Goal: Answer question/provide support: Share knowledge or assist other users

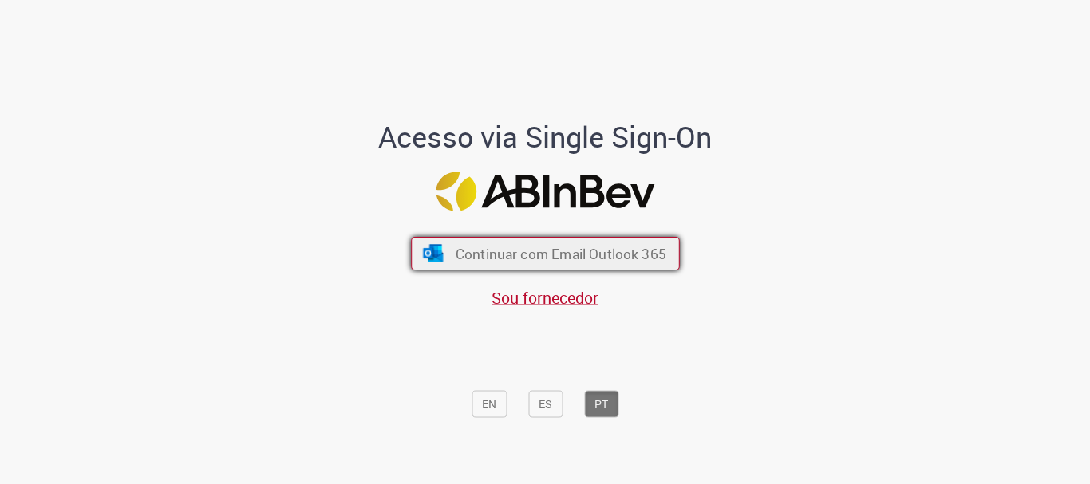
click at [495, 240] on button "Continuar com Email Outlook 365" at bounding box center [545, 254] width 269 height 34
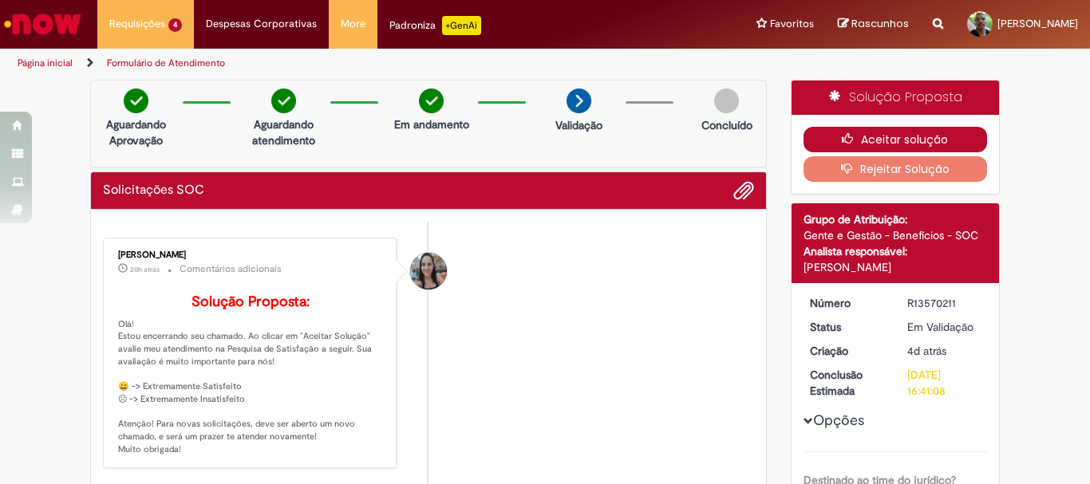
click at [857, 148] on button "Aceitar solução" at bounding box center [895, 140] width 184 height 26
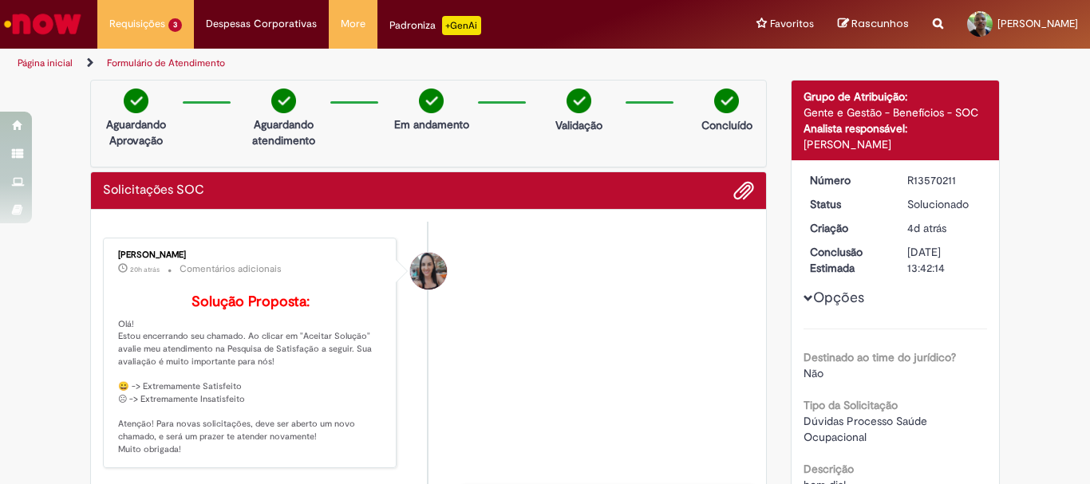
drag, startPoint x: 850, startPoint y: 155, endPoint x: 458, endPoint y: 257, distance: 405.6
click at [458, 257] on li "Lilian Goncalves Aguiar 20h atrás 20 horas atrás Comentários adicionais Solução…" at bounding box center [428, 353] width 651 height 231
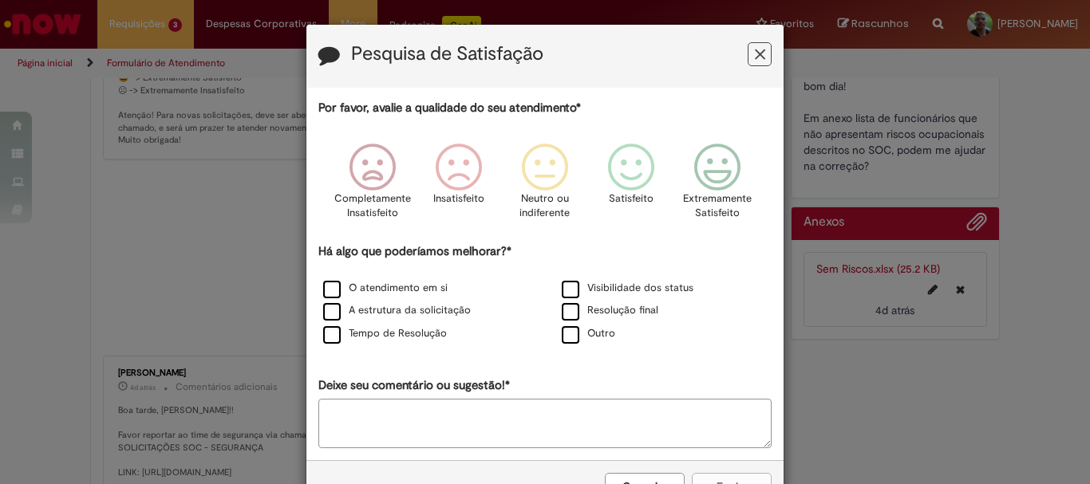
click at [598, 283] on label "Visibilidade dos status" at bounding box center [628, 288] width 132 height 15
click at [616, 173] on icon "Feedback" at bounding box center [632, 168] width 60 height 48
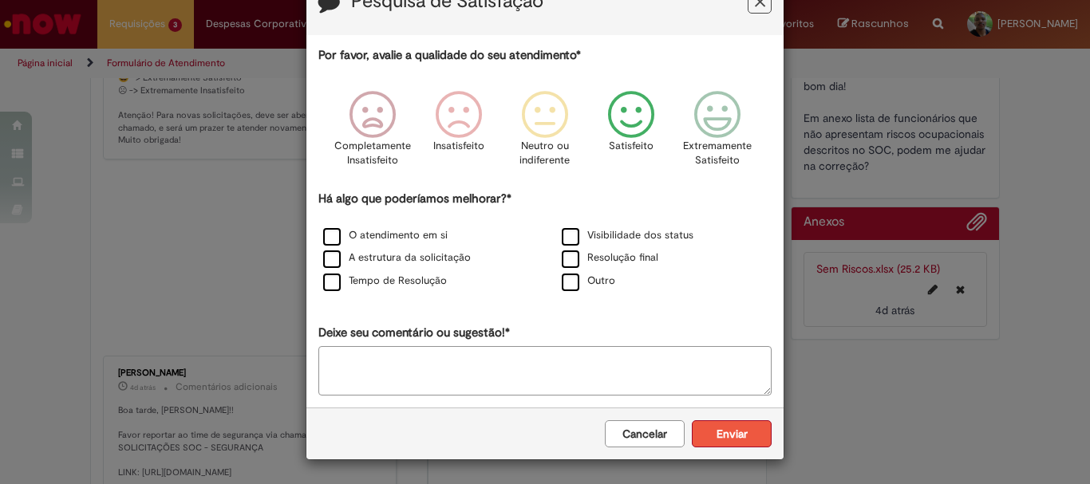
click at [706, 429] on button "Enviar" at bounding box center [732, 433] width 80 height 27
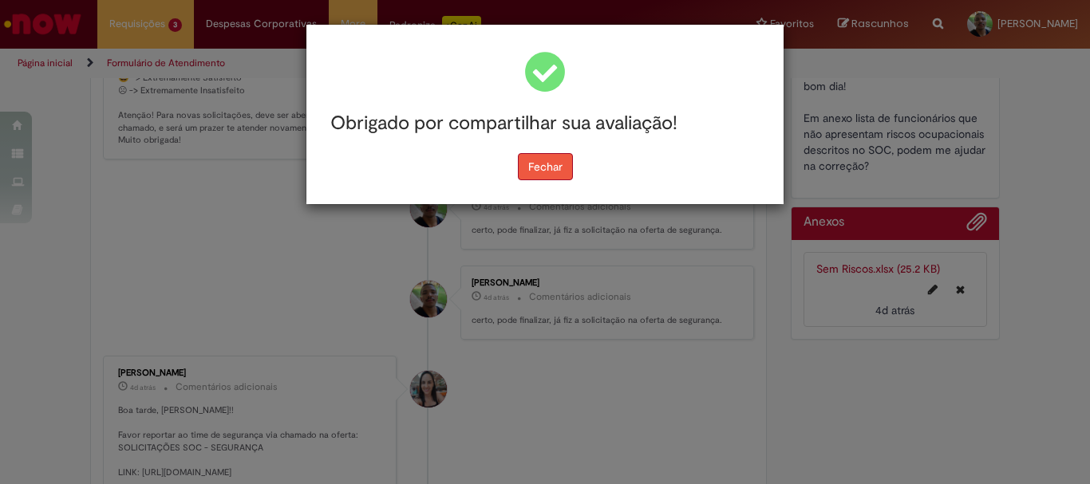
click at [550, 159] on button "Fechar" at bounding box center [545, 166] width 55 height 27
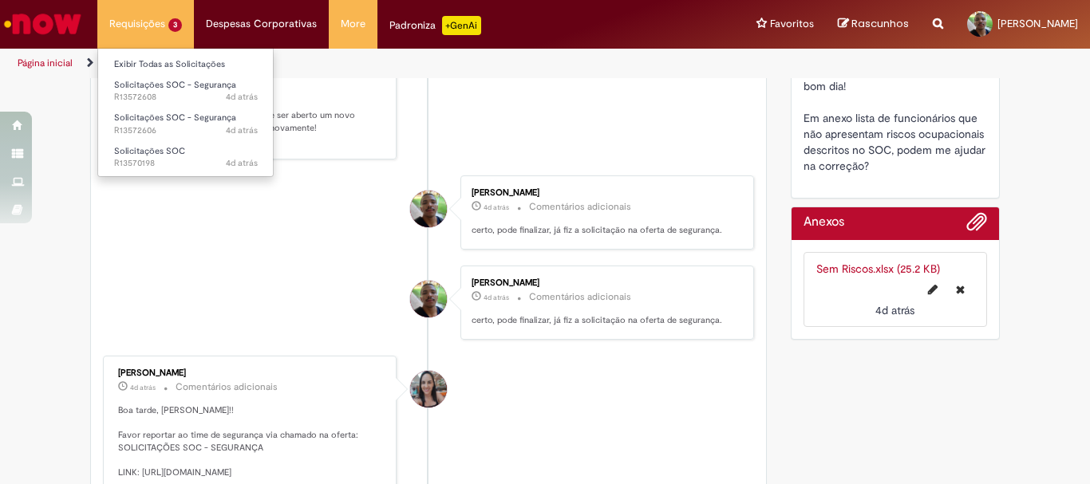
click at [156, 33] on li "Requisições 3 Exibir Todas as Solicitações Solicitações SOC - Segurança 4d atrá…" at bounding box center [145, 24] width 97 height 48
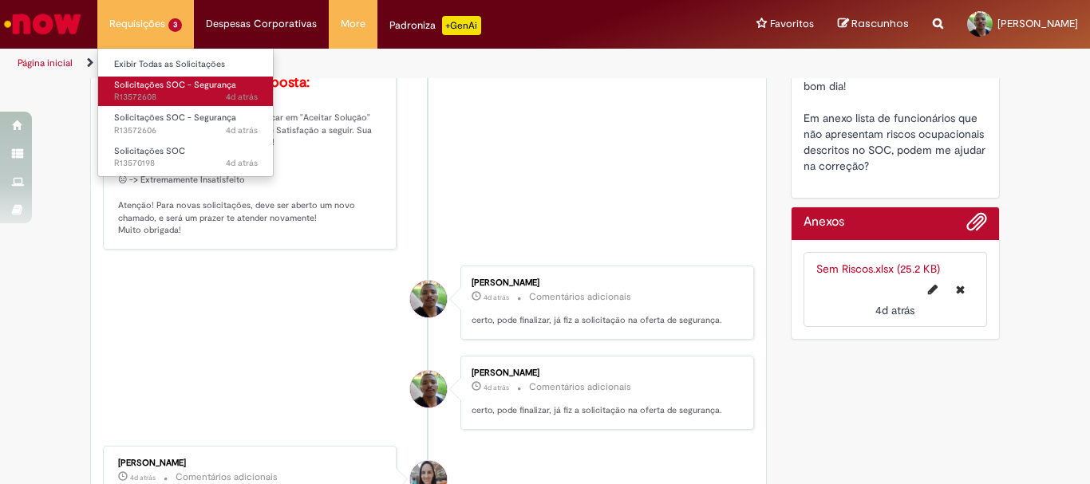
click at [164, 82] on span "Solicitações SOC - Segurança" at bounding box center [175, 85] width 122 height 12
click at [183, 81] on span "Solicitações SOC - Segurança" at bounding box center [175, 85] width 122 height 12
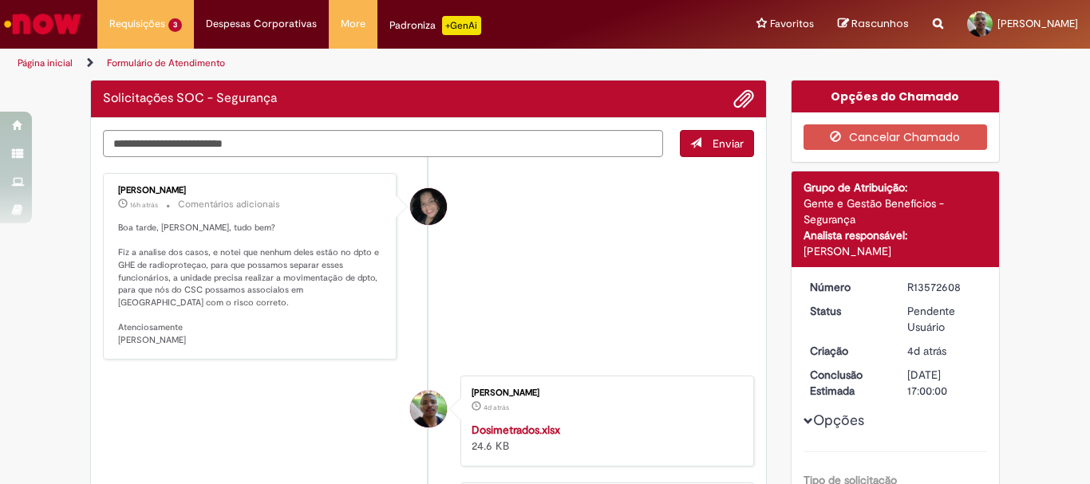
click at [629, 212] on li "Jaqueline Roque 16h atrás 16 horas atrás Comentários adicionais Boa tarde, João…" at bounding box center [428, 266] width 651 height 187
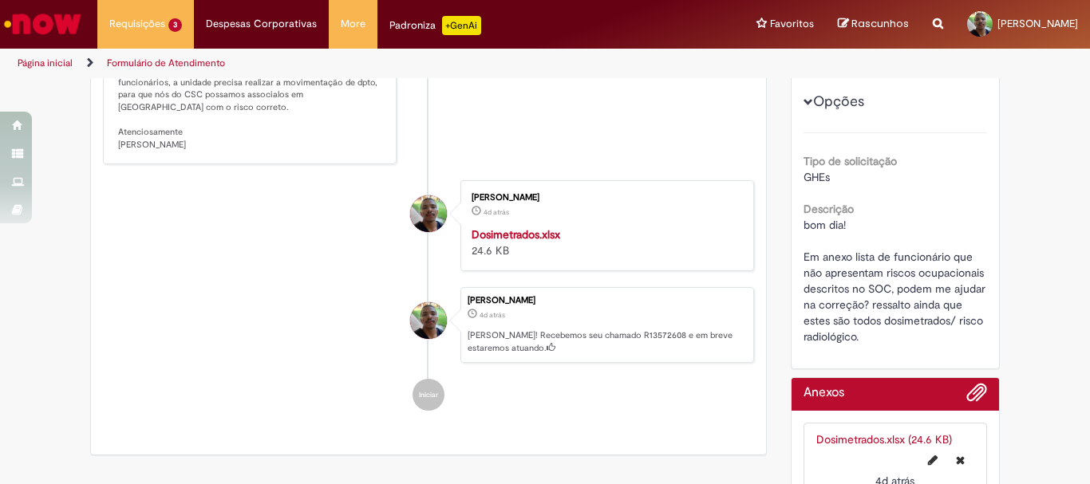
scroll to position [80, 0]
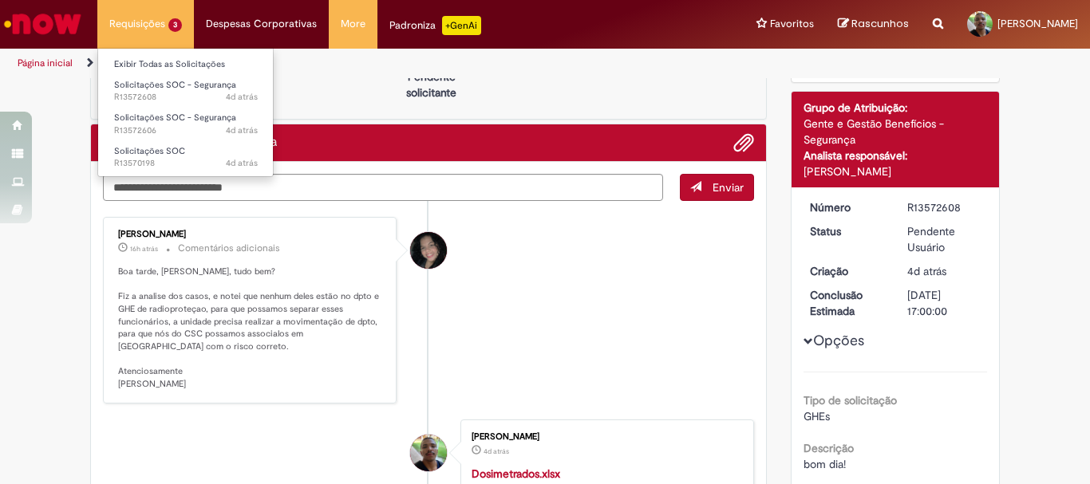
click at [152, 19] on li "Requisições 3 Exibir Todas as Solicitações Solicitações SOC - Segurança 4d atrá…" at bounding box center [145, 24] width 97 height 48
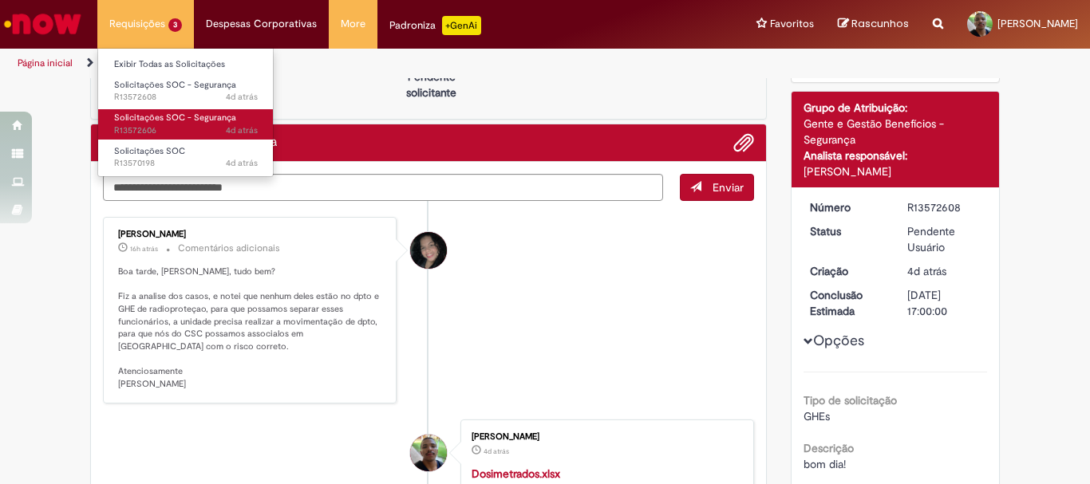
click at [163, 115] on span "Solicitações SOC - Segurança" at bounding box center [175, 118] width 122 height 12
click at [159, 116] on span "Solicitações SOC - Segurança" at bounding box center [175, 118] width 122 height 12
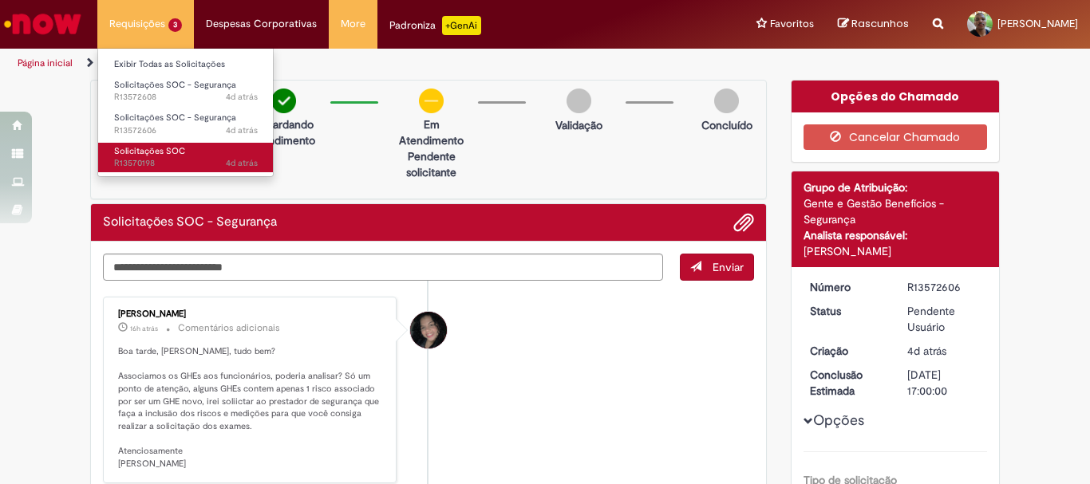
click at [144, 161] on span "4d atrás 4 dias atrás R13570198" at bounding box center [186, 163] width 144 height 13
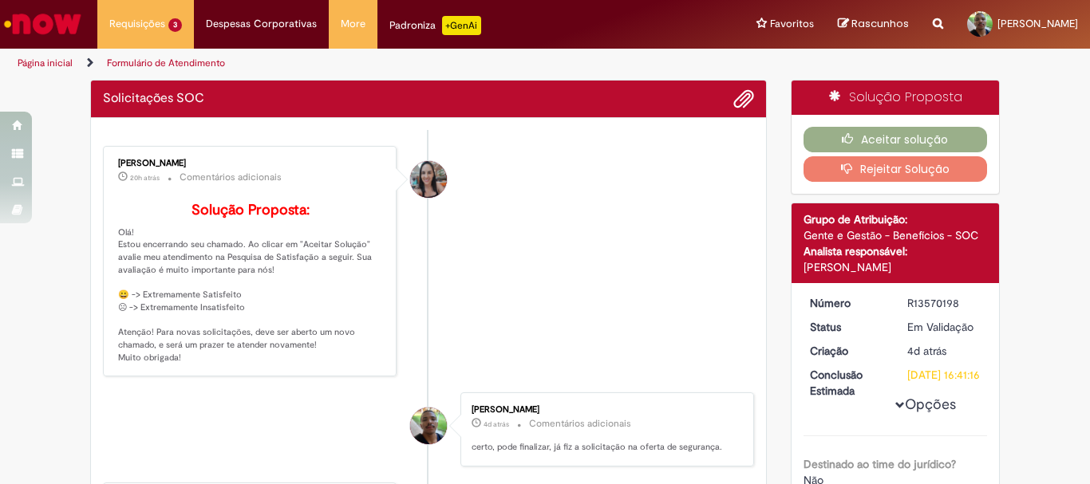
click at [621, 282] on li "Lilian Goncalves Aguiar 20h atrás 20 horas atrás Comentários adicionais Solução…" at bounding box center [428, 261] width 651 height 231
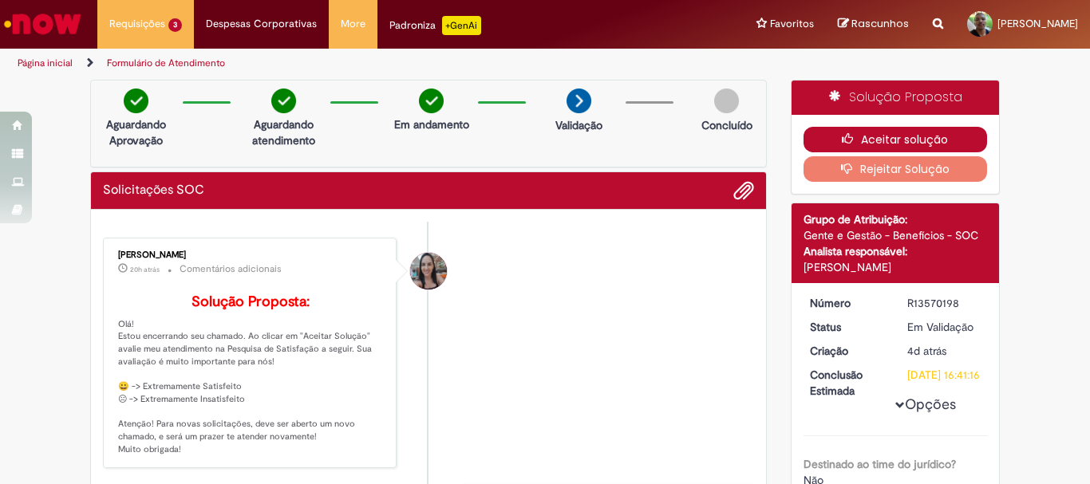
click at [871, 140] on button "Aceitar solução" at bounding box center [895, 140] width 184 height 26
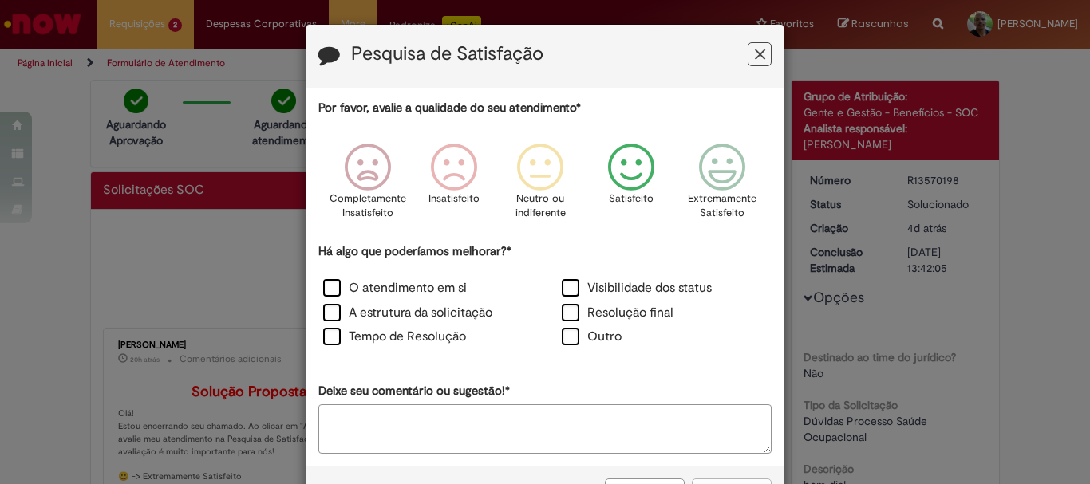
click at [629, 164] on icon "Feedback" at bounding box center [632, 168] width 60 height 48
click at [597, 312] on label "Resolução final" at bounding box center [618, 313] width 112 height 18
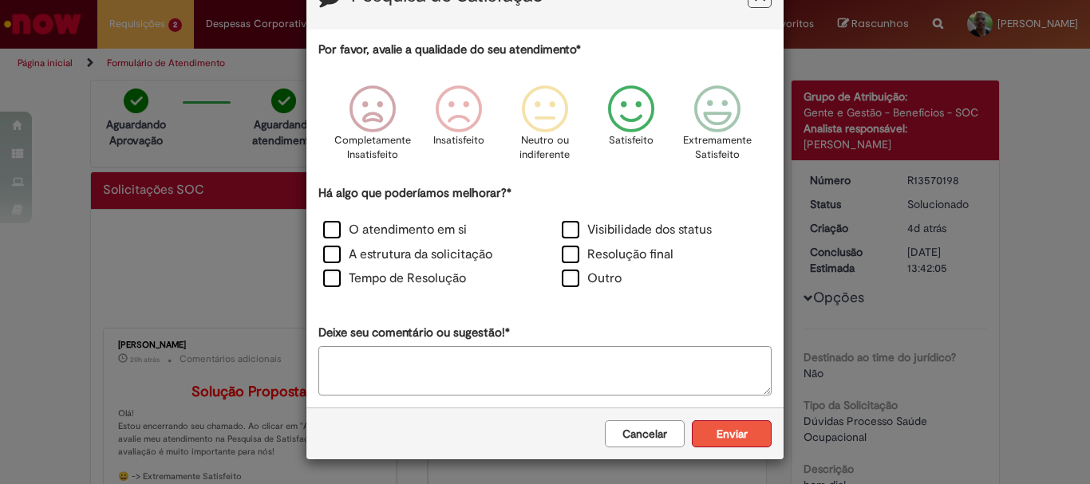
click at [718, 441] on button "Enviar" at bounding box center [732, 433] width 80 height 27
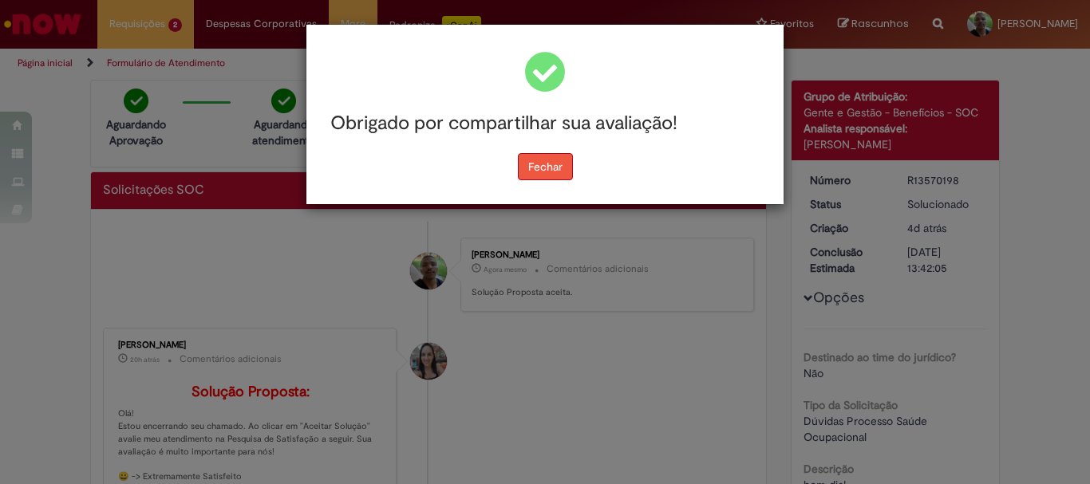
click at [553, 173] on button "Fechar" at bounding box center [545, 166] width 55 height 27
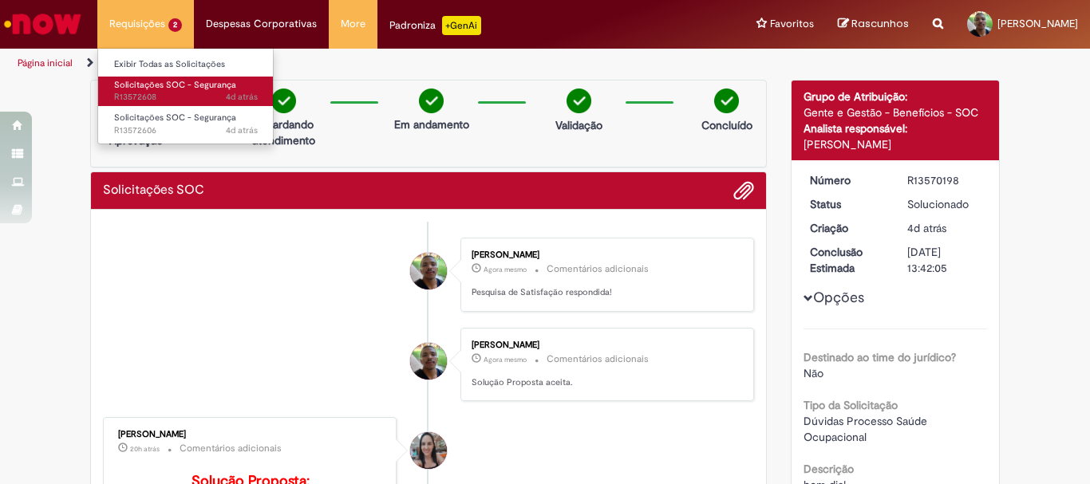
click at [160, 100] on span "4d atrás 4 dias atrás R13572608" at bounding box center [186, 97] width 144 height 13
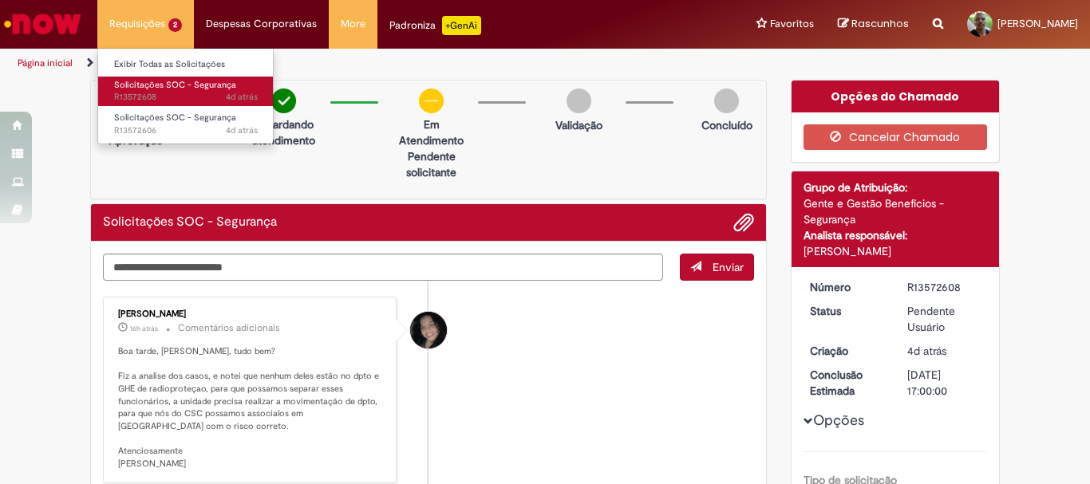
click at [154, 92] on span "4d atrás 4 dias atrás R13572608" at bounding box center [186, 97] width 144 height 13
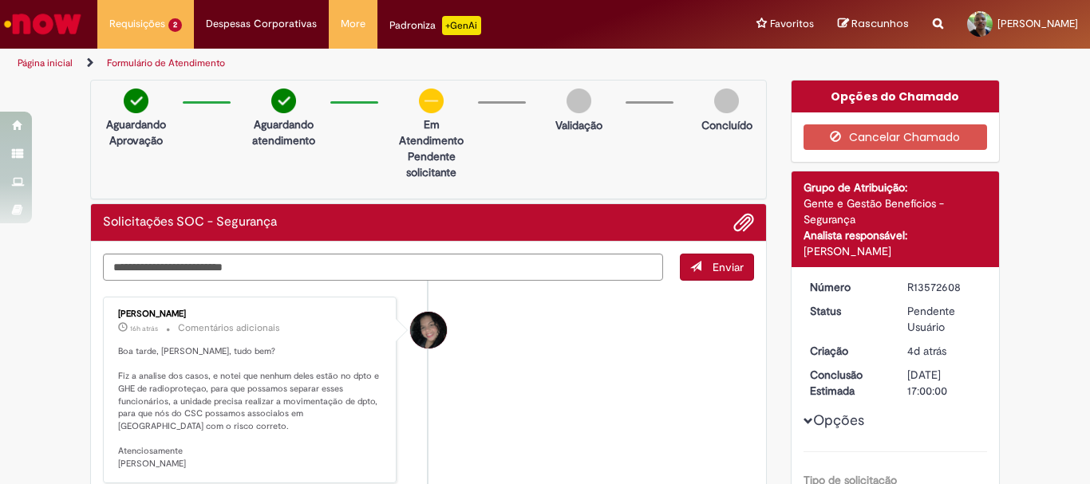
scroll to position [80, 0]
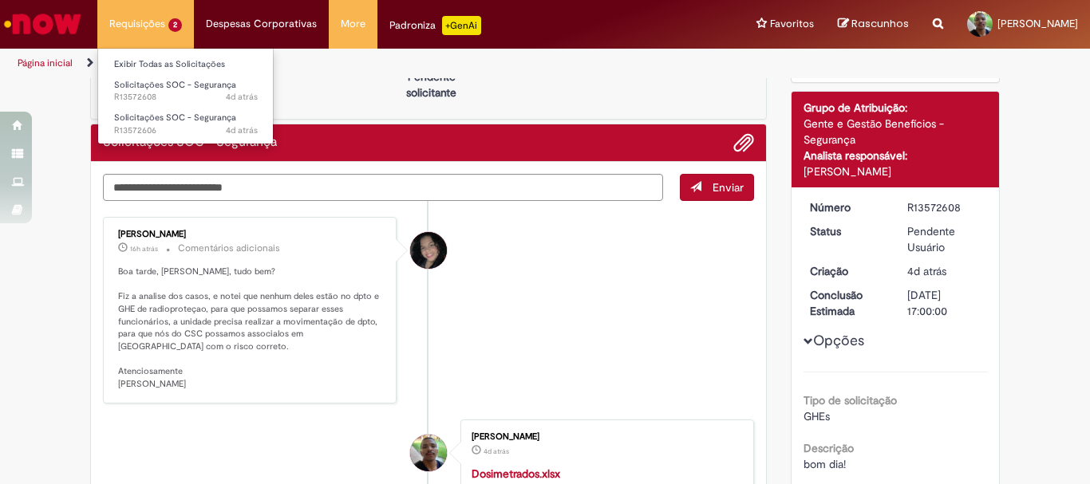
click at [164, 34] on li "Requisições 2 Exibir Todas as Solicitações Solicitações SOC - Segurança 4d atrá…" at bounding box center [145, 24] width 97 height 48
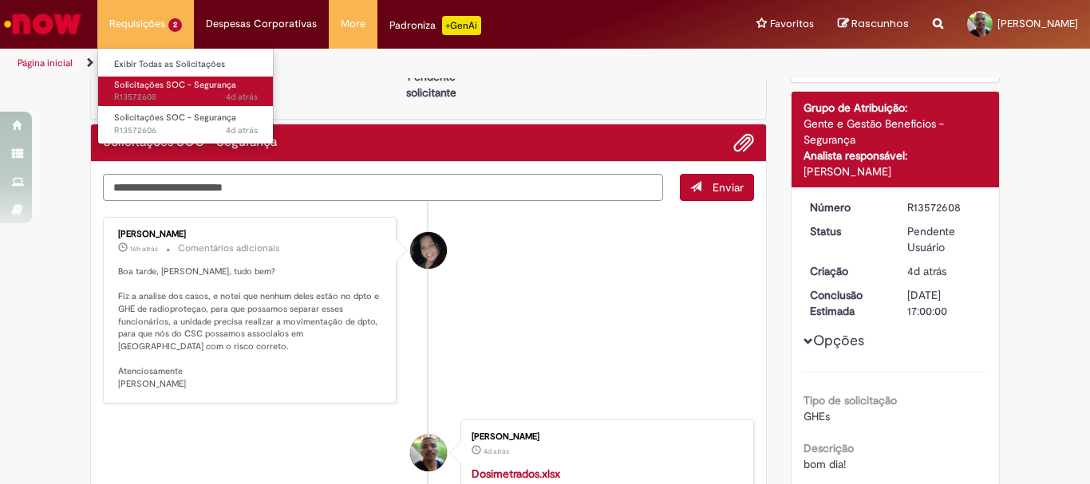
click at [159, 81] on span "Solicitações SOC - Segurança" at bounding box center [175, 85] width 122 height 12
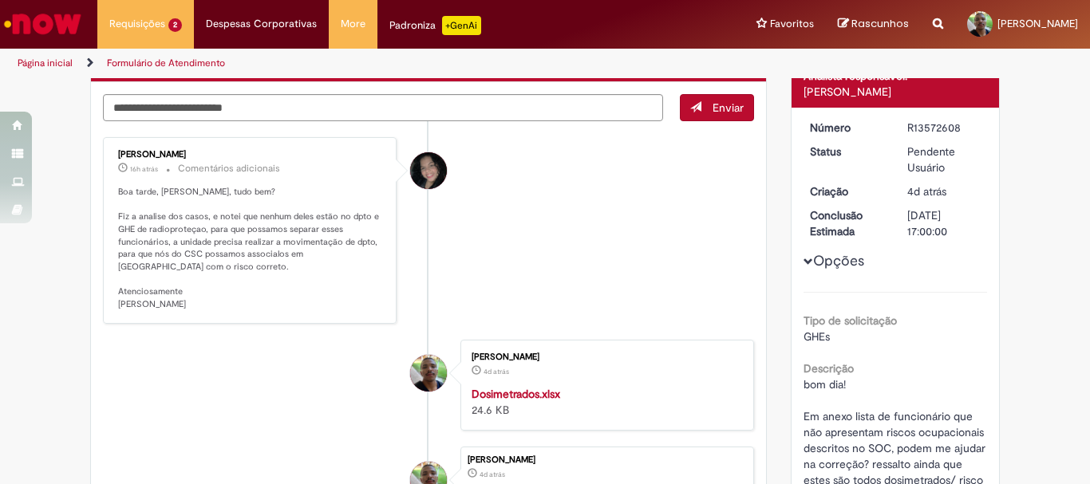
scroll to position [0, 0]
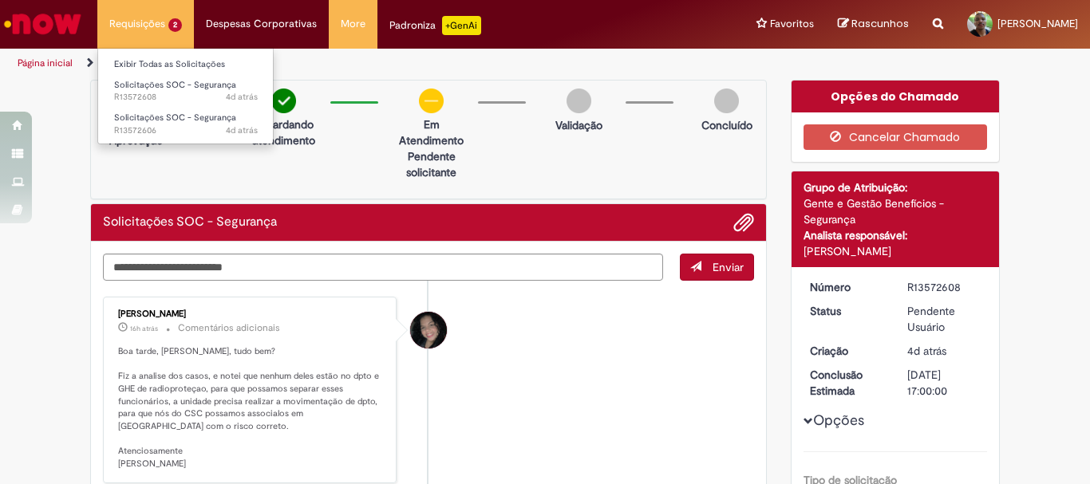
click at [121, 30] on li "Requisições 2 Exibir Todas as Solicitações Solicitações SOC - Segurança 4d atrá…" at bounding box center [145, 24] width 97 height 48
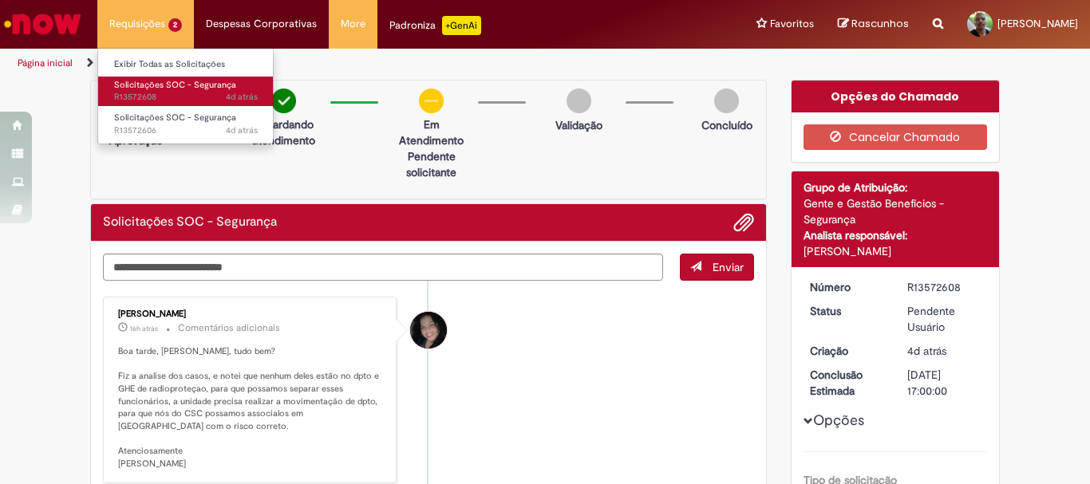
click at [156, 98] on span "4d atrás 4 dias atrás R13572608" at bounding box center [186, 97] width 144 height 13
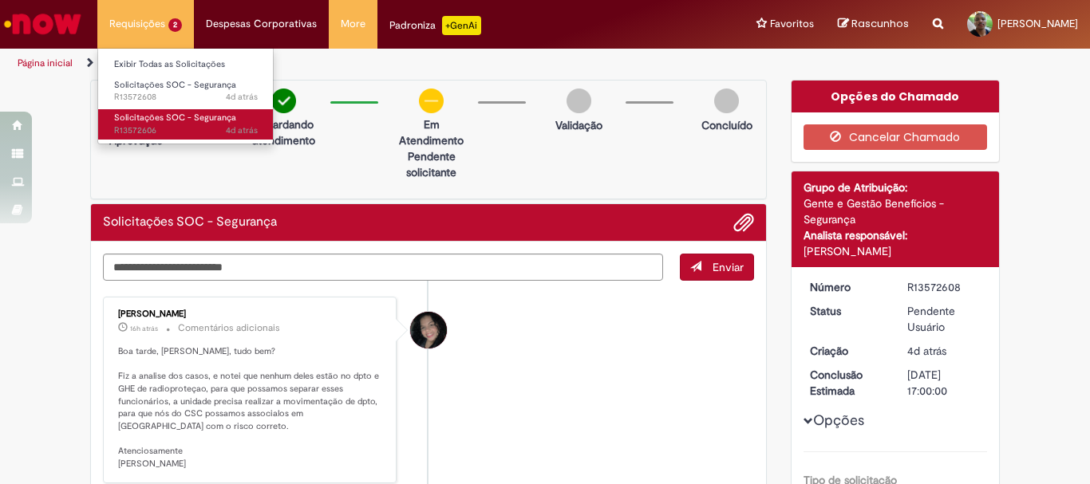
click at [158, 120] on span "Solicitações SOC - Segurança" at bounding box center [175, 118] width 122 height 12
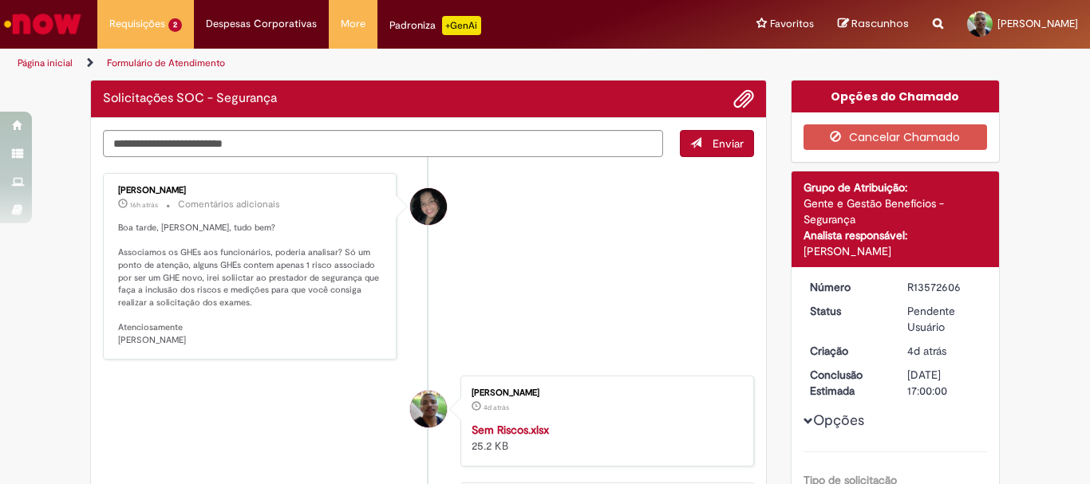
drag, startPoint x: 158, startPoint y: 120, endPoint x: 27, endPoint y: 250, distance: 183.9
click at [27, 250] on div "Verificar Código de Barras Solicitações SOC - Segurança Enviar Jaqueline Roque …" at bounding box center [545, 443] width 1090 height 726
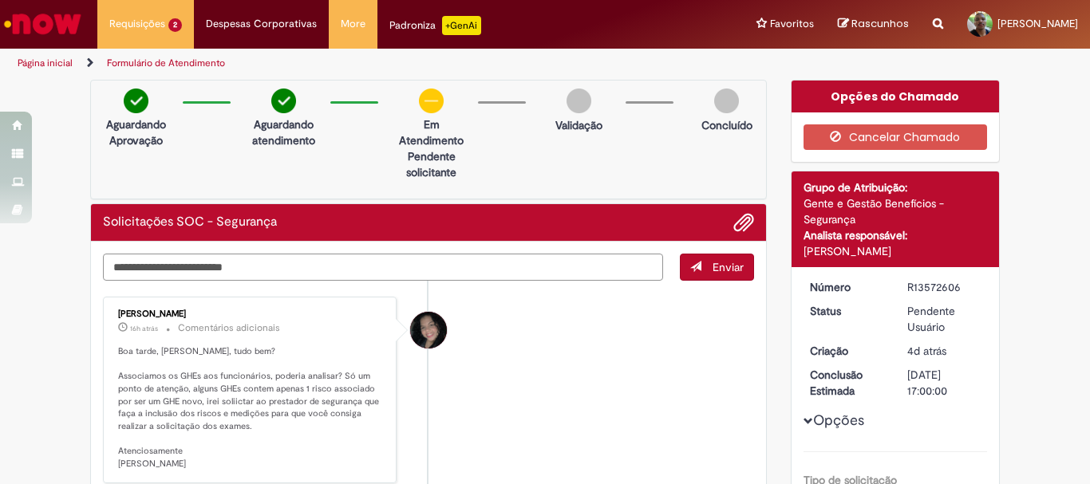
click at [259, 271] on textarea "Digite sua mensagem aqui..." at bounding box center [383, 267] width 560 height 27
type textarea "**********"
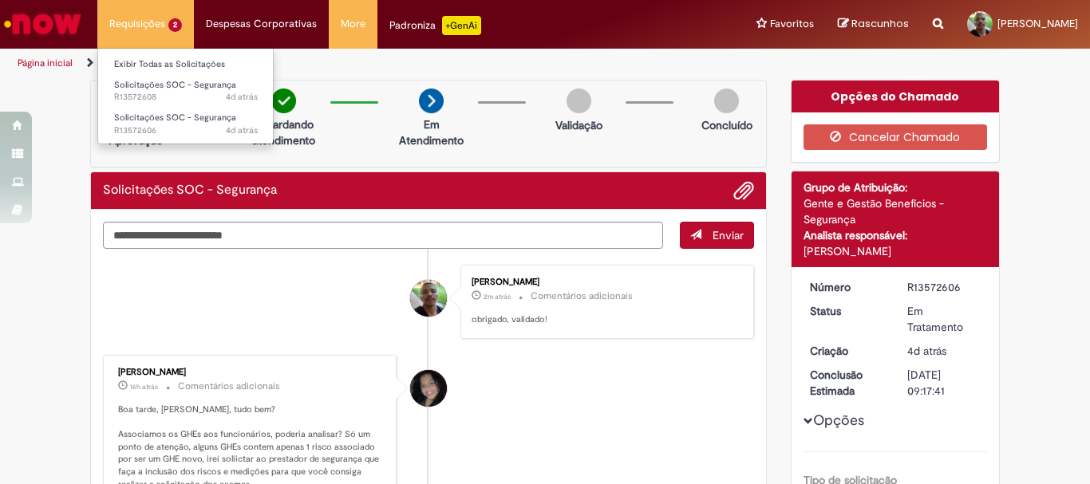
click at [183, 30] on li "Requisições 2 Exibir Todas as Solicitações Solicitações SOC - Segurança 4d atrá…" at bounding box center [145, 24] width 97 height 48
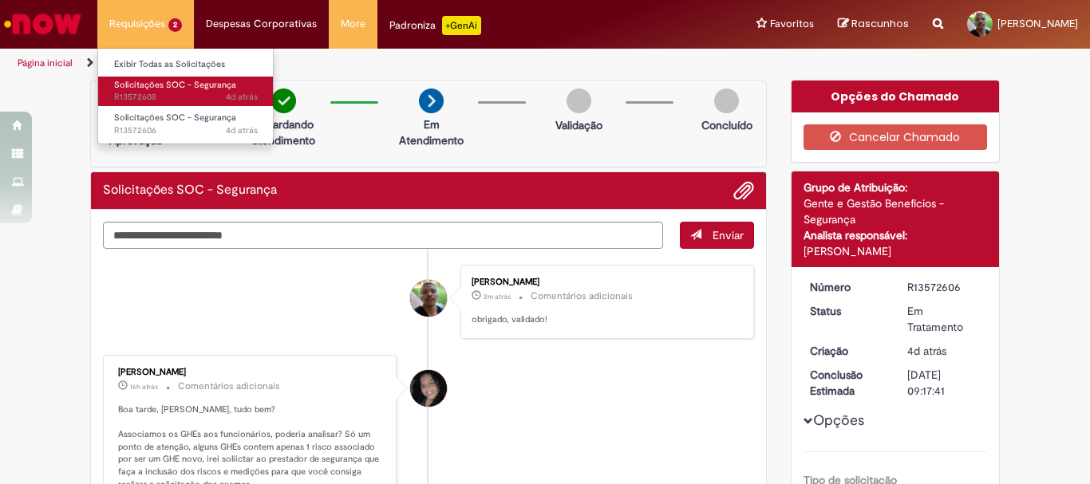
click at [173, 91] on link "Solicitações SOC - Segurança 4d atrás 4 dias atrás R13572608" at bounding box center [186, 92] width 176 height 30
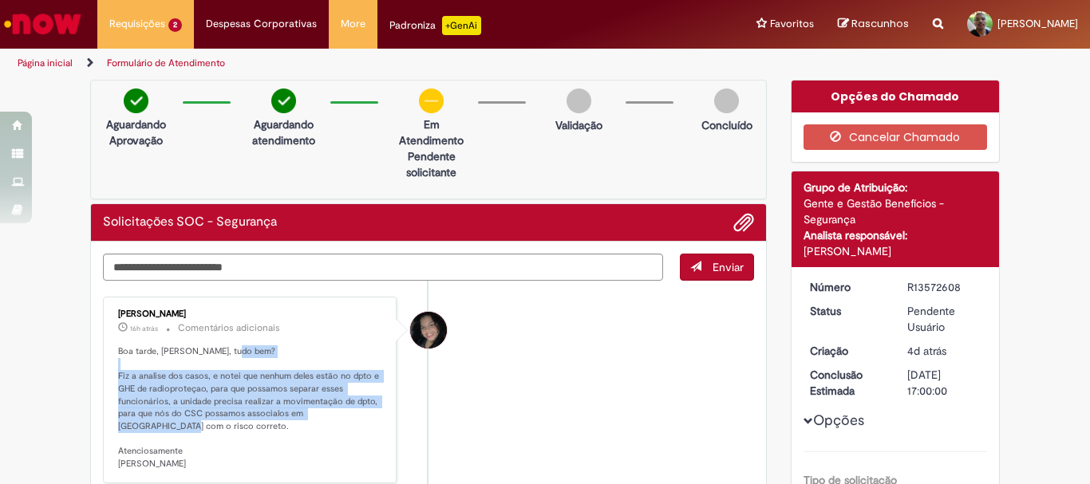
drag, startPoint x: 140, startPoint y: 307, endPoint x: 112, endPoint y: 381, distance: 78.5
click at [118, 381] on p "Boa tarde, João, tudo bem? Fiz a analise dos casos, e notei que nenhum deles es…" at bounding box center [251, 407] width 266 height 125
copy p "Fiz a analise dos casos, e notei que nenhum deles estão no dpto e GHE de radiop…"
click at [191, 395] on p "Boa tarde, João, tudo bem? Fiz a analise dos casos, e notei que nenhum deles es…" at bounding box center [251, 407] width 266 height 125
click at [135, 387] on p "Boa tarde, João, tudo bem? Fiz a analise dos casos, e notei que nenhum deles es…" at bounding box center [251, 407] width 266 height 125
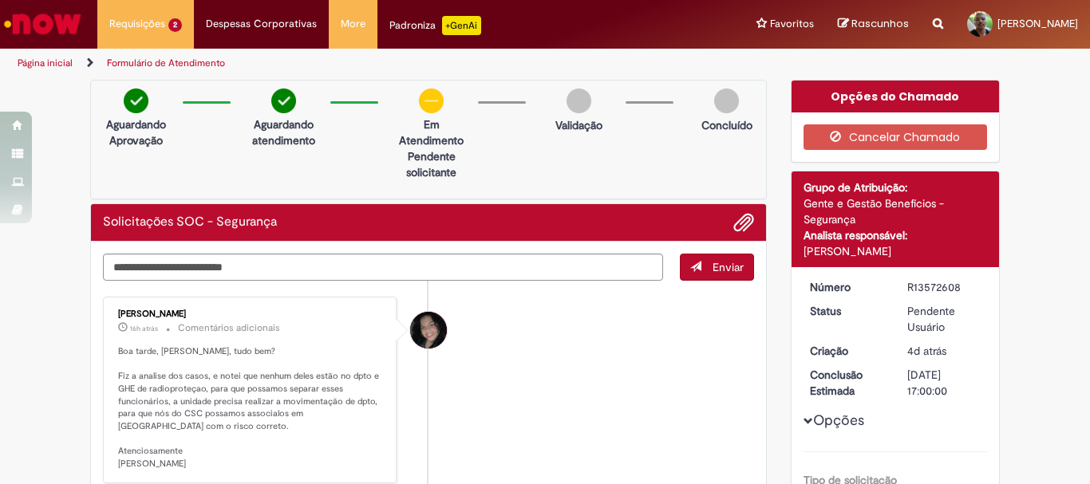
click at [164, 402] on p "Boa tarde, João, tudo bem? Fiz a analise dos casos, e notei que nenhum deles es…" at bounding box center [251, 407] width 266 height 125
click at [170, 402] on p "Boa tarde, João, tudo bem? Fiz a analise dos casos, e notei que nenhum deles es…" at bounding box center [251, 407] width 266 height 125
drag, startPoint x: 174, startPoint y: 400, endPoint x: 363, endPoint y: 399, distance: 189.1
click at [363, 399] on p "Boa tarde, João, tudo bem? Fiz a analise dos casos, e notei que nenhum deles es…" at bounding box center [251, 407] width 266 height 125
click at [234, 427] on p "Boa tarde, João, tudo bem? Fiz a analise dos casos, e notei que nenhum deles es…" at bounding box center [251, 407] width 266 height 125
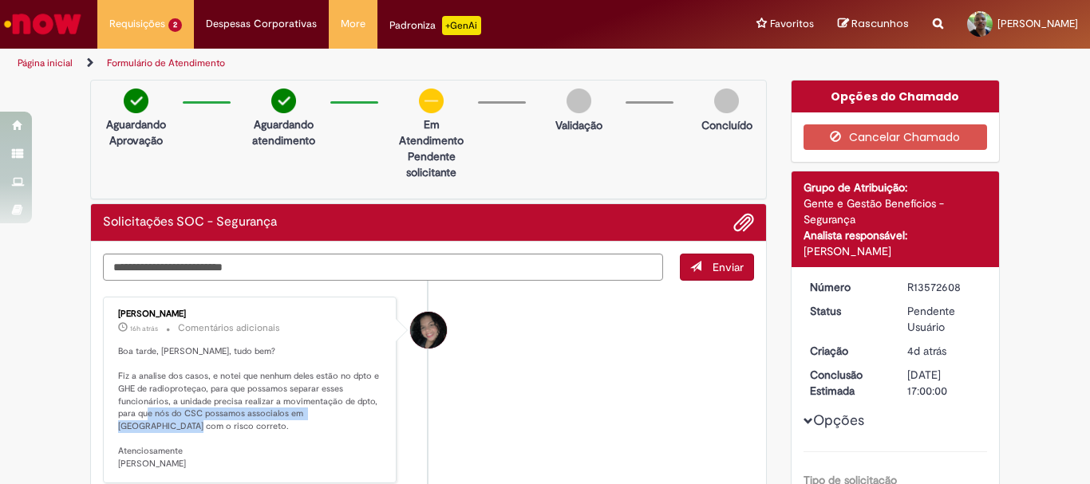
drag, startPoint x: 167, startPoint y: 427, endPoint x: 178, endPoint y: 416, distance: 15.2
click at [178, 416] on p "Boa tarde, João, tudo bem? Fiz a analise dos casos, e notei que nenhum deles es…" at bounding box center [251, 407] width 266 height 125
copy p "CSC possamos associalos em GHEs com o risco correto."
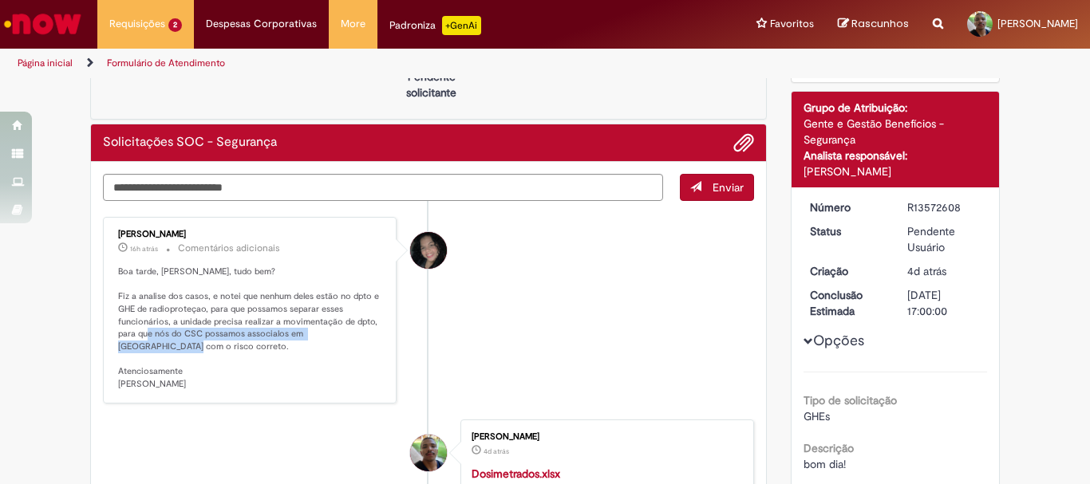
click at [306, 350] on p "Boa tarde, João, tudo bem? Fiz a analise dos casos, e notei que nenhum deles es…" at bounding box center [251, 328] width 266 height 125
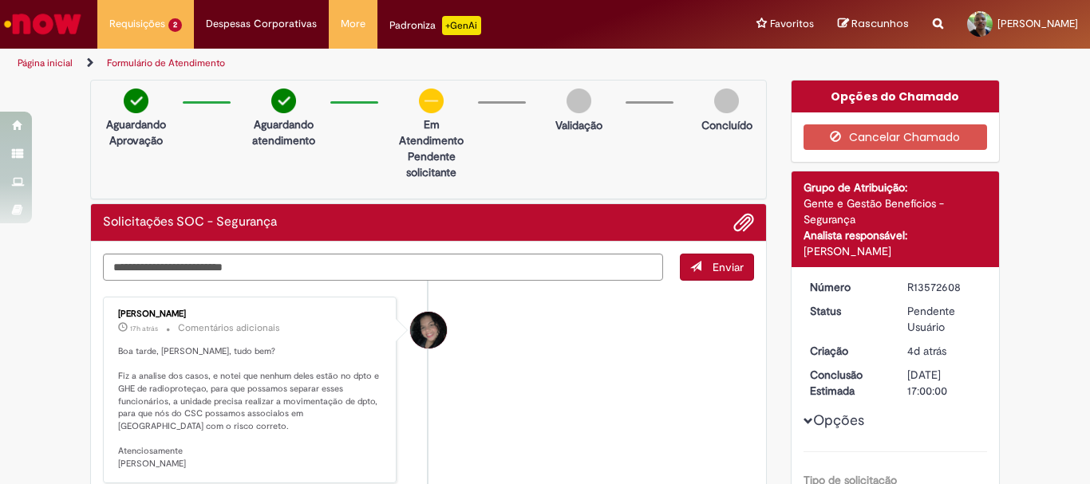
scroll to position [80, 0]
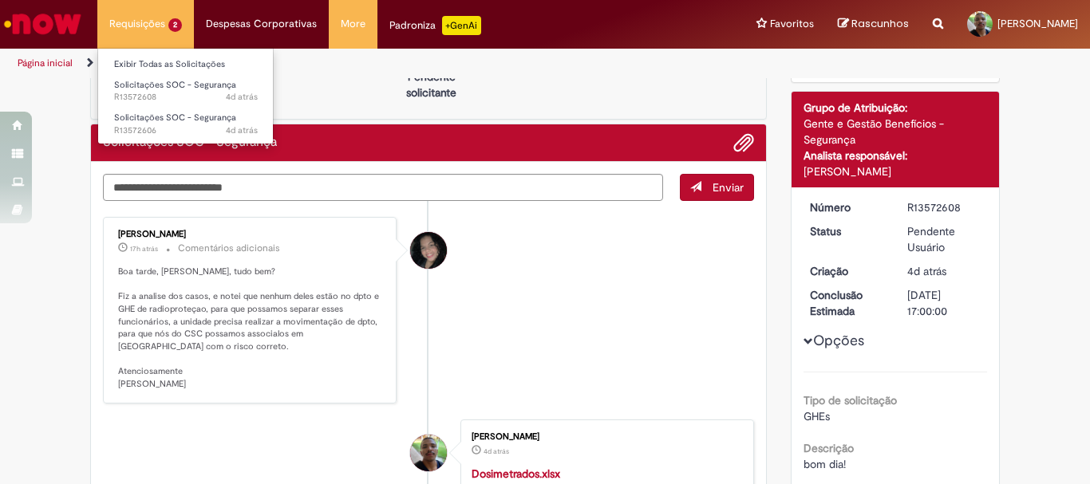
click at [149, 26] on li "Requisições 2 Exibir Todas as Solicitações Solicitações SOC - Segurança 4d atrá…" at bounding box center [145, 24] width 97 height 48
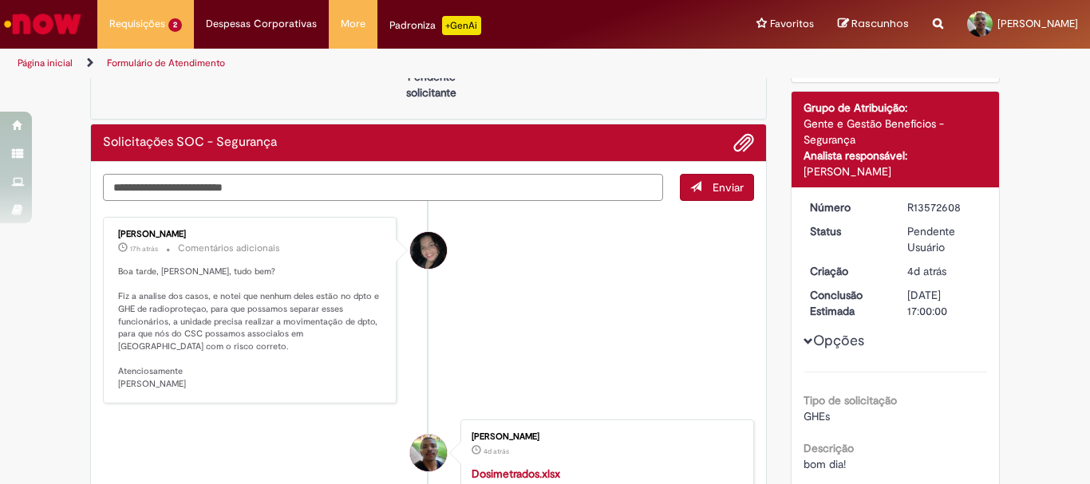
click at [258, 191] on textarea "Digite sua mensagem aqui..." at bounding box center [383, 187] width 560 height 27
type textarea "**********"
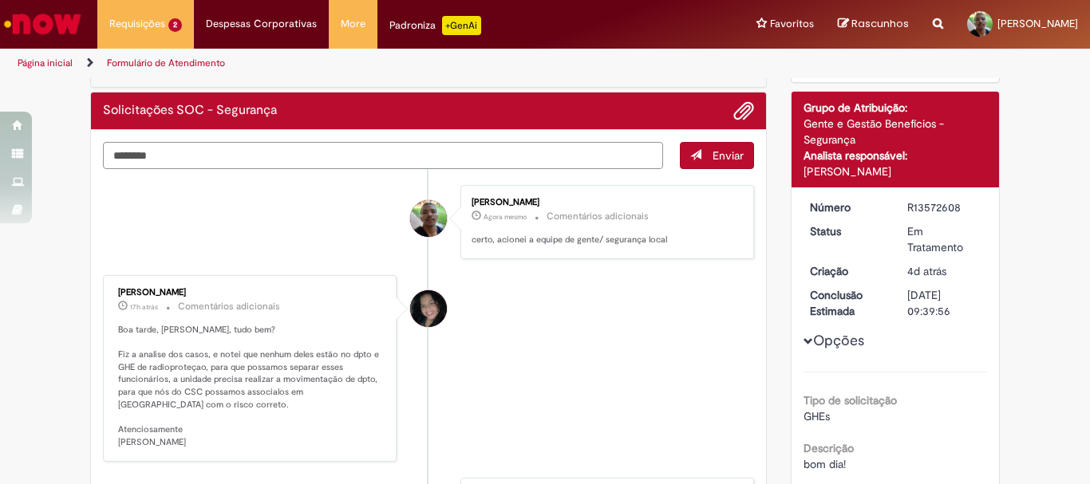
type textarea "********"
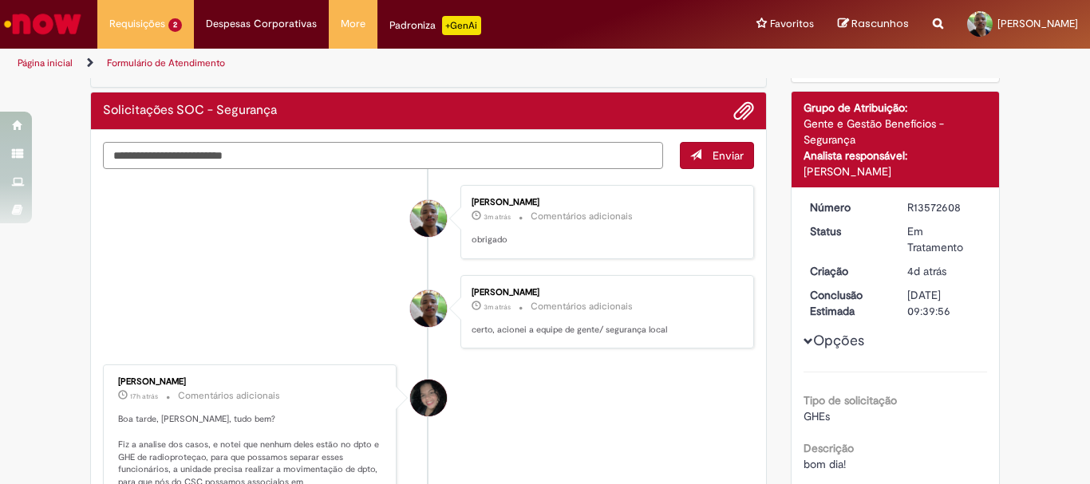
scroll to position [0, 0]
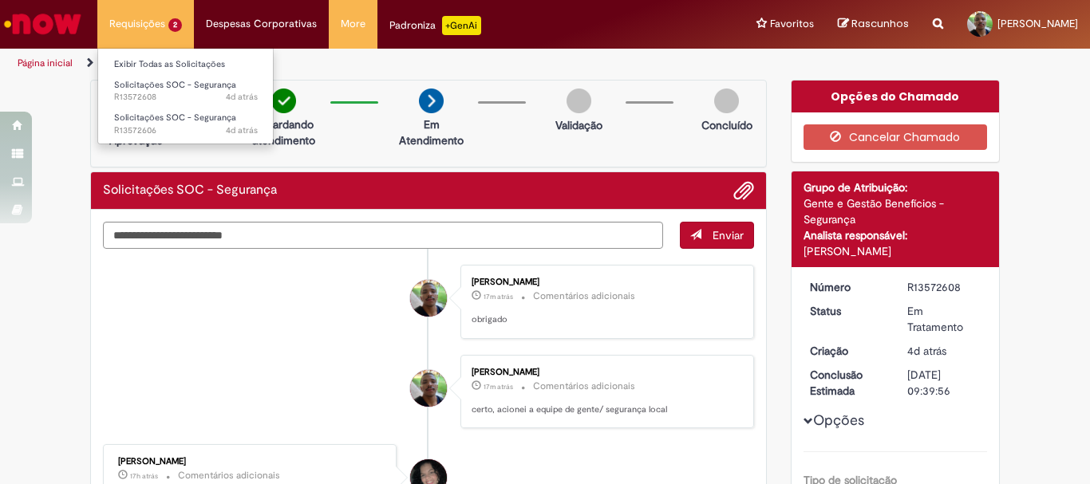
click at [142, 23] on li "Requisições 2 Exibir Todas as Solicitações Solicitações SOC - Segurança 4d atrá…" at bounding box center [145, 24] width 97 height 48
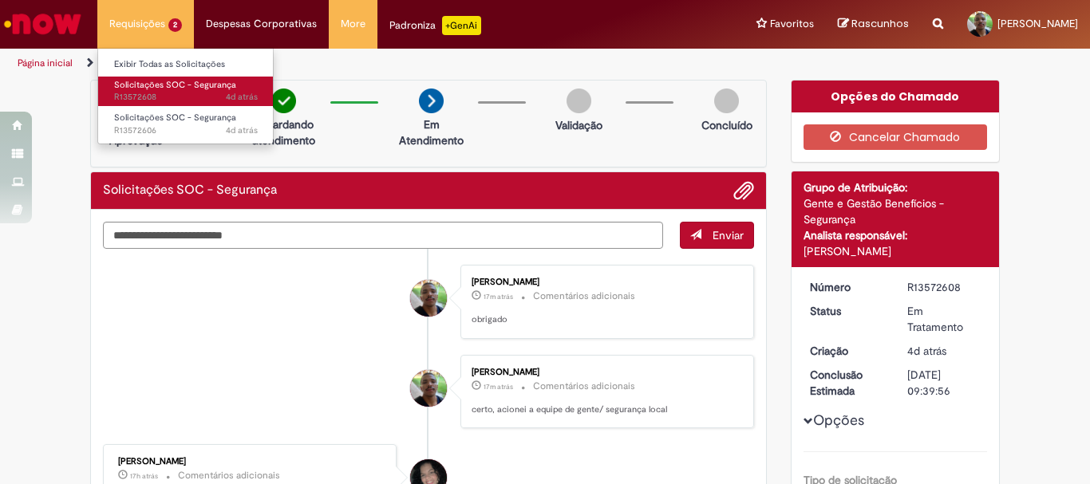
click at [150, 82] on span "Solicitações SOC - Segurança" at bounding box center [175, 85] width 122 height 12
